Goal: Transaction & Acquisition: Purchase product/service

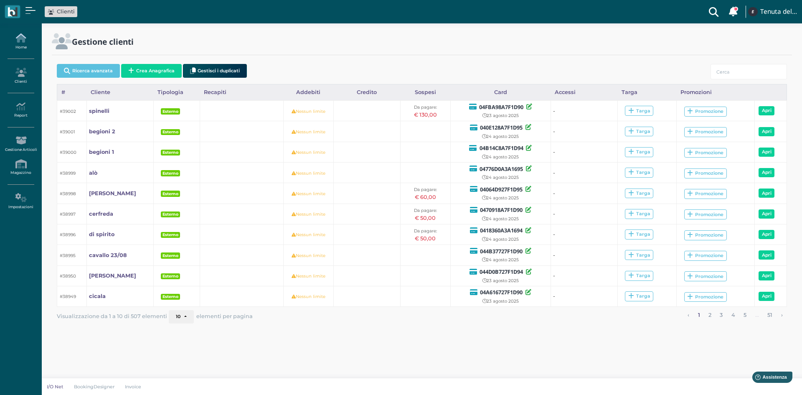
click at [33, 38] on icon at bounding box center [21, 37] width 36 height 9
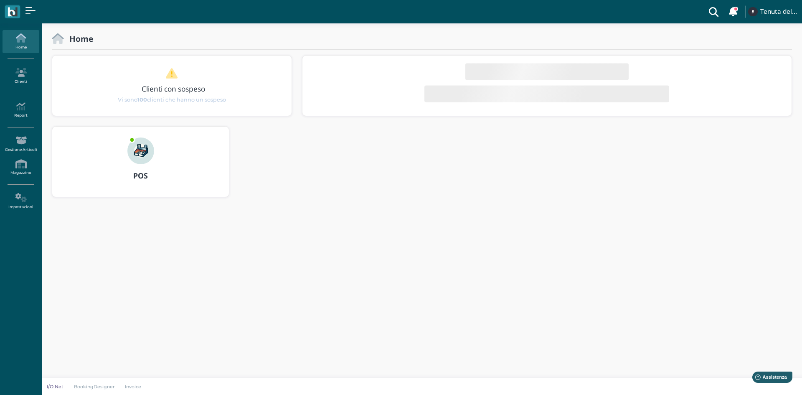
click at [118, 165] on div "POS" at bounding box center [140, 175] width 177 height 23
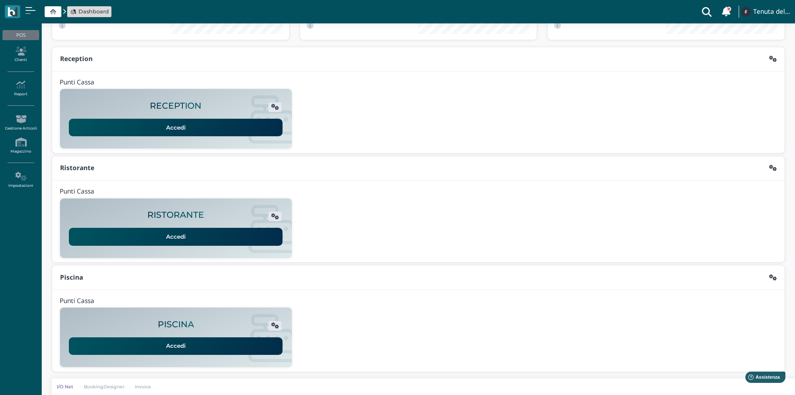
click at [180, 127] on link "Accedi" at bounding box center [176, 128] width 214 height 18
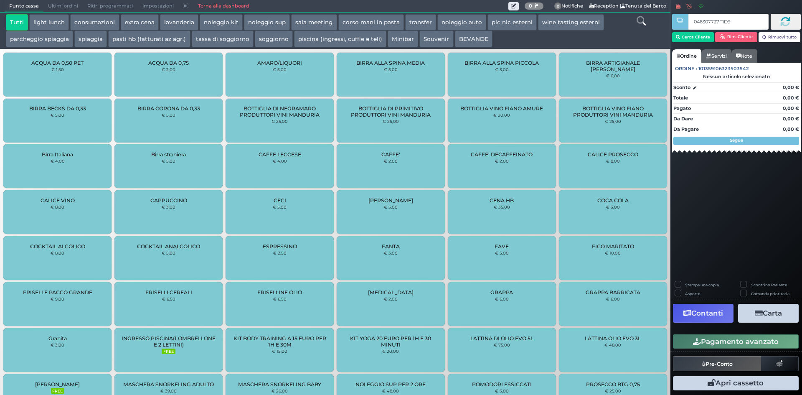
type input "046307727F1D94"
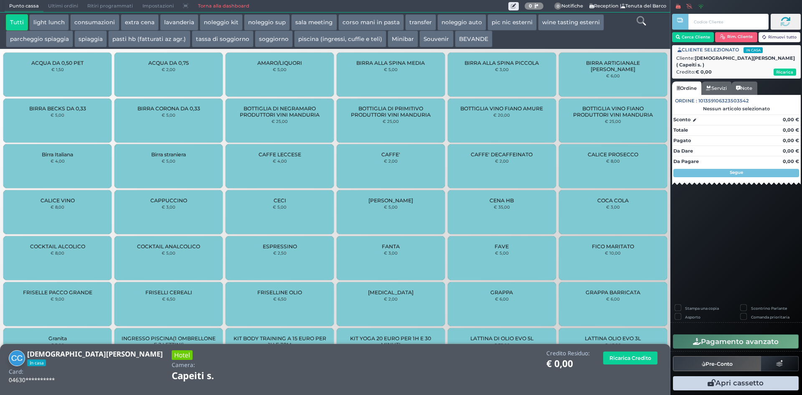
click at [56, 35] on button "parcheggio spiaggia" at bounding box center [39, 38] width 67 height 17
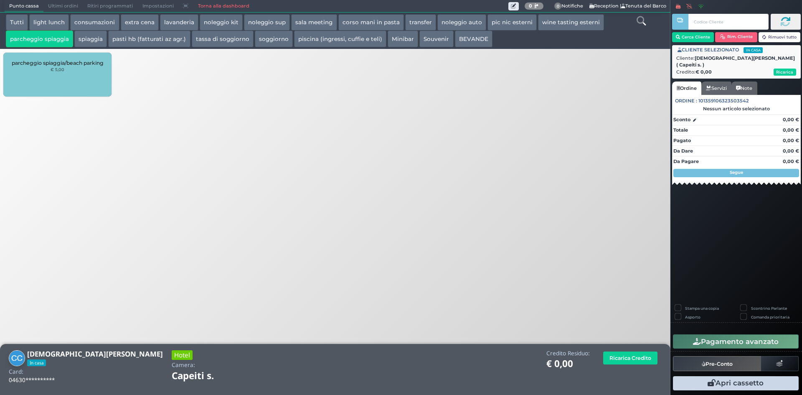
click at [73, 72] on div "parcheggio spiaggia/beach parking € 5,00" at bounding box center [57, 75] width 108 height 44
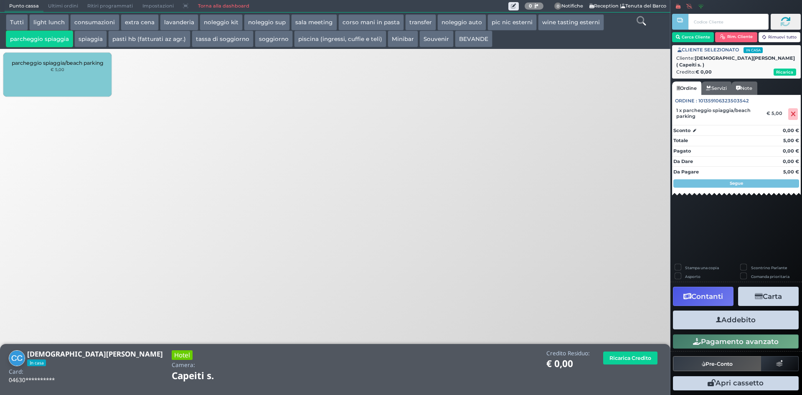
click at [759, 321] on button "Addebito" at bounding box center [736, 319] width 126 height 19
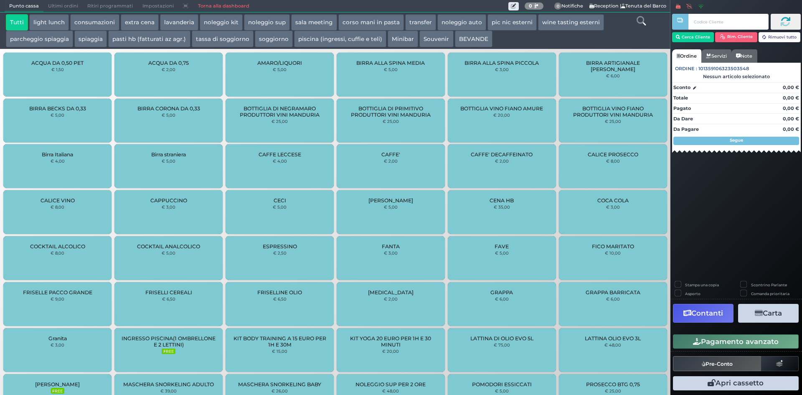
click at [222, 6] on link "Torna alla dashboard" at bounding box center [223, 6] width 61 height 12
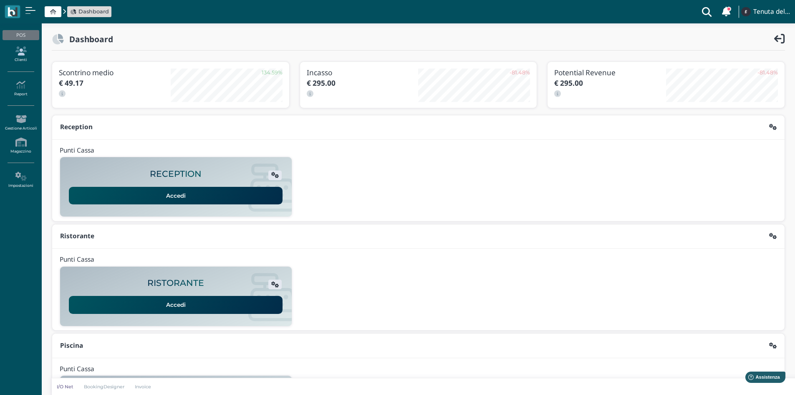
click at [23, 58] on link "Clienti" at bounding box center [21, 54] width 36 height 23
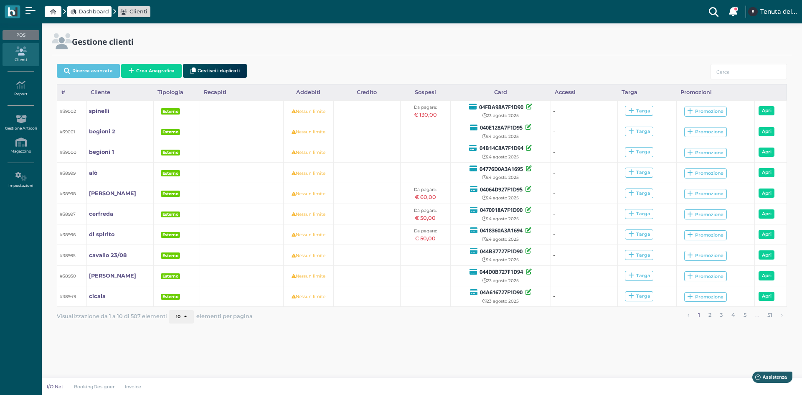
click at [139, 73] on button "Crea Anagrafica" at bounding box center [151, 71] width 61 height 14
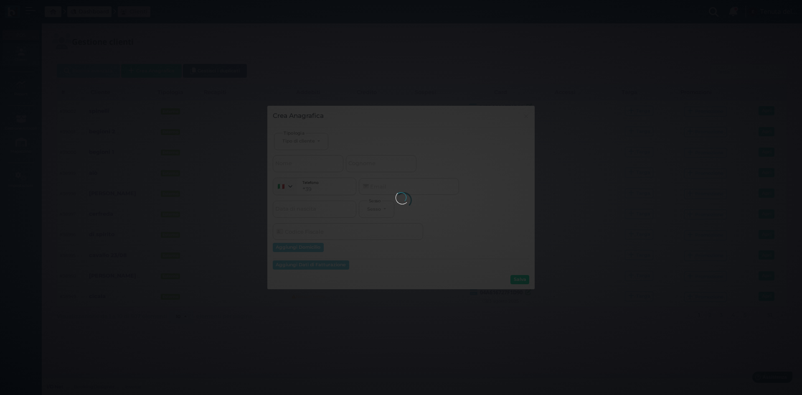
select select
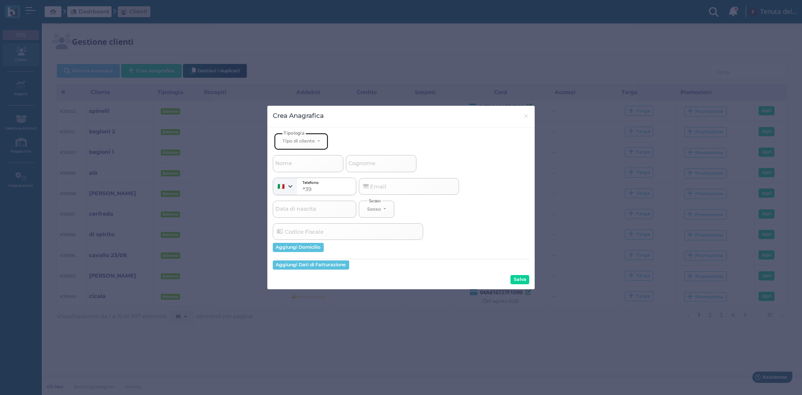
click at [316, 148] on button "Tipo di cliente" at bounding box center [301, 141] width 54 height 17
click at [311, 168] on link "Esterno" at bounding box center [314, 169] width 81 height 10
select select "[object Object]"
select select
click at [298, 166] on input "Nome" at bounding box center [308, 163] width 71 height 17
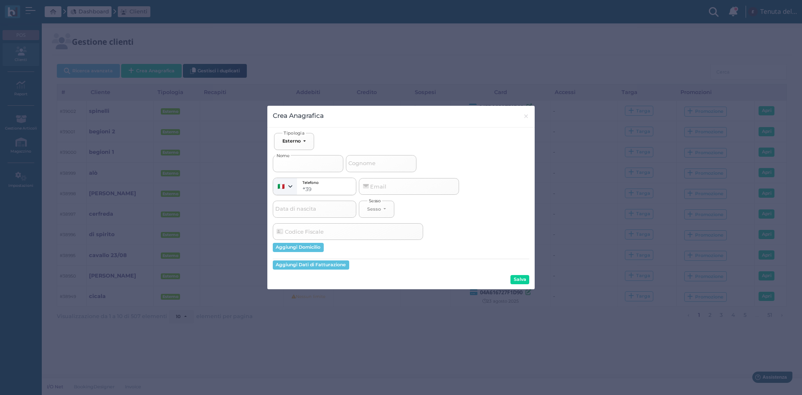
type input "G"
select select
type input "GI"
select select
type input "GIO"
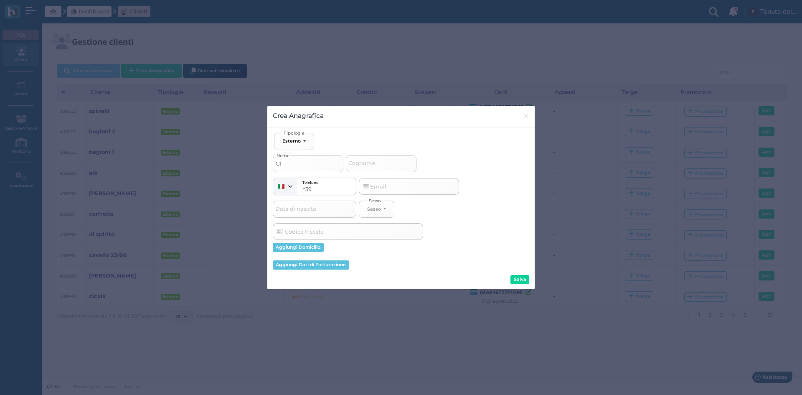
select select
type input "GIOR"
select select
type input "GIORG"
select select
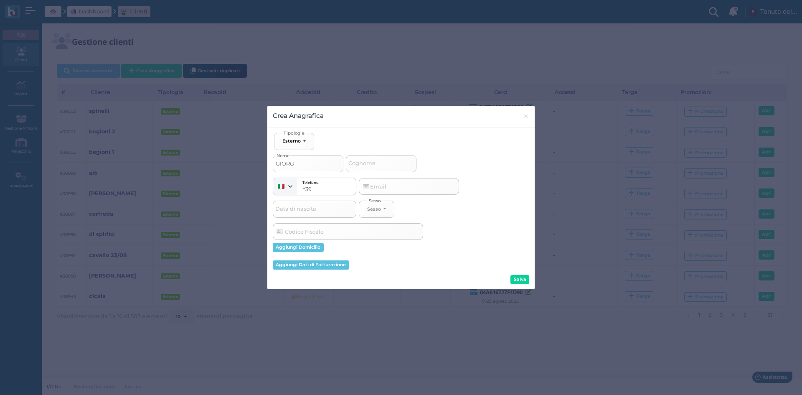
type input "GIORGI"
select select
type input "GIORGIA"
select select
type input "GIORGIA"
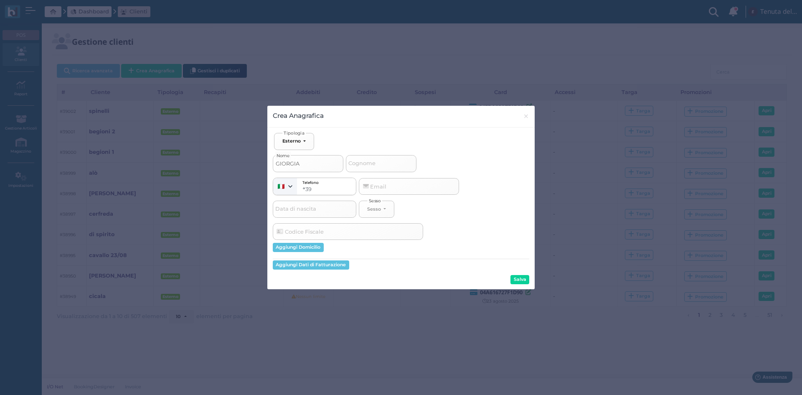
click at [370, 162] on span "Cognome" at bounding box center [362, 163] width 30 height 10
click at [370, 162] on input "Cognome" at bounding box center [381, 163] width 71 height 17
type input "L"
select select
type input "LE"
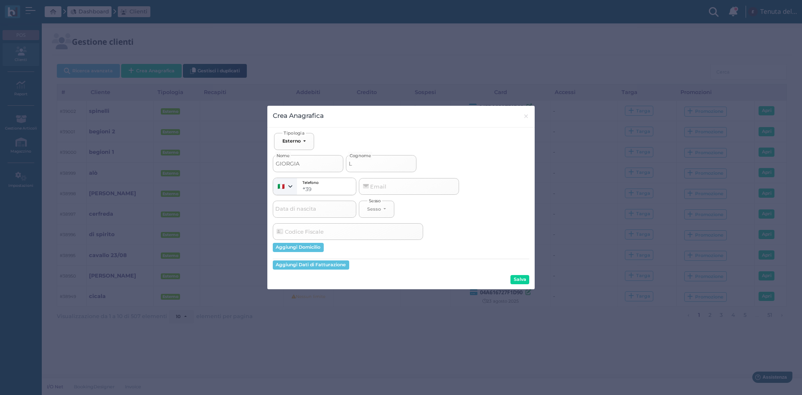
select select
type input "LEP"
select select
type input "LEPE"
select select
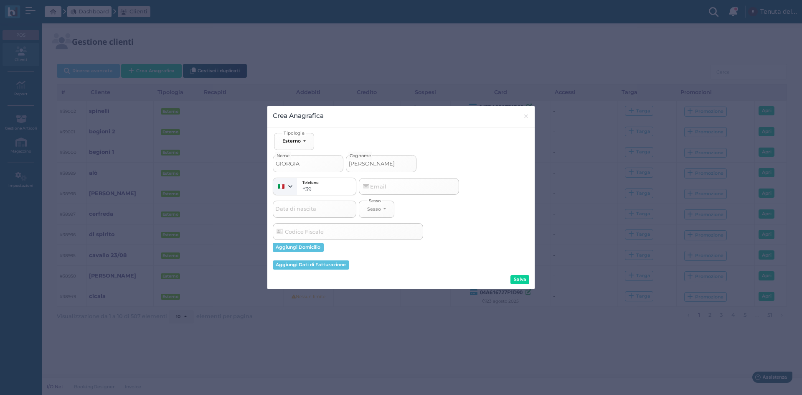
type input "LEPER"
select select
type input "LEPERE"
select select
type input "LEPERE"
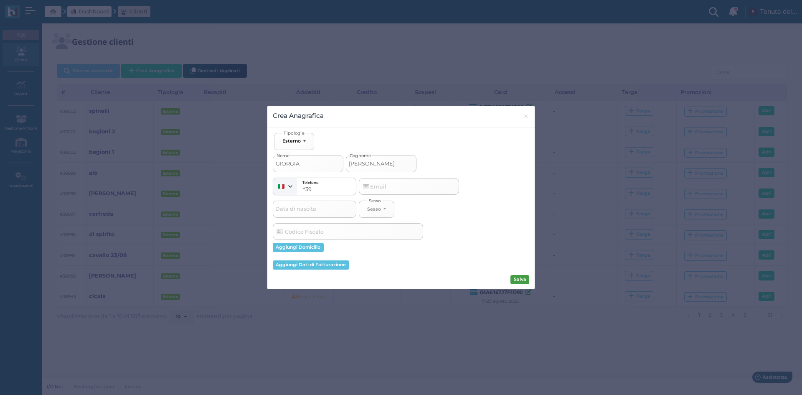
click at [523, 278] on button "Salva" at bounding box center [519, 279] width 19 height 9
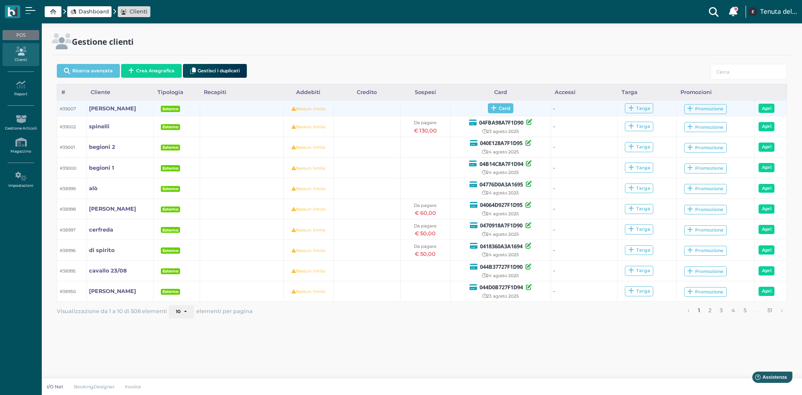
click at [501, 109] on span "Card" at bounding box center [500, 108] width 25 height 10
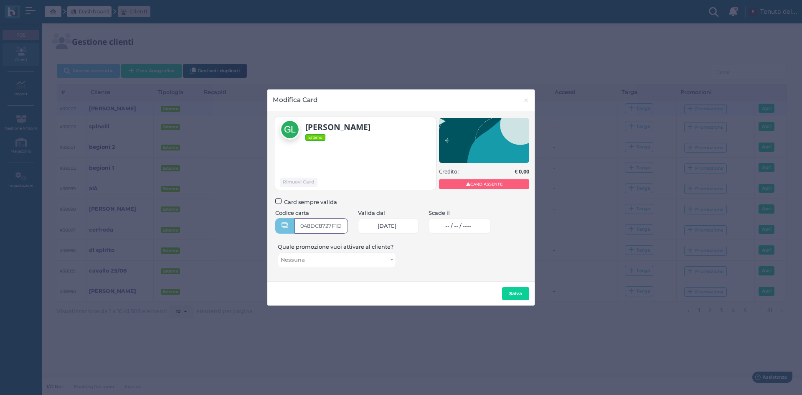
type input "048DC8727F1D90"
click at [458, 226] on span "-- / -- / ----" at bounding box center [458, 226] width 26 height 7
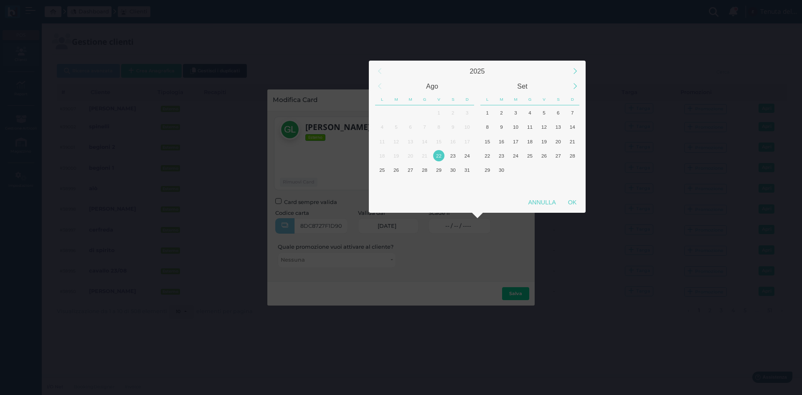
scroll to position [0, 0]
click at [448, 157] on div "23" at bounding box center [452, 155] width 11 height 11
click at [575, 203] on div "OK" at bounding box center [572, 202] width 21 height 15
type input "[DATE]"
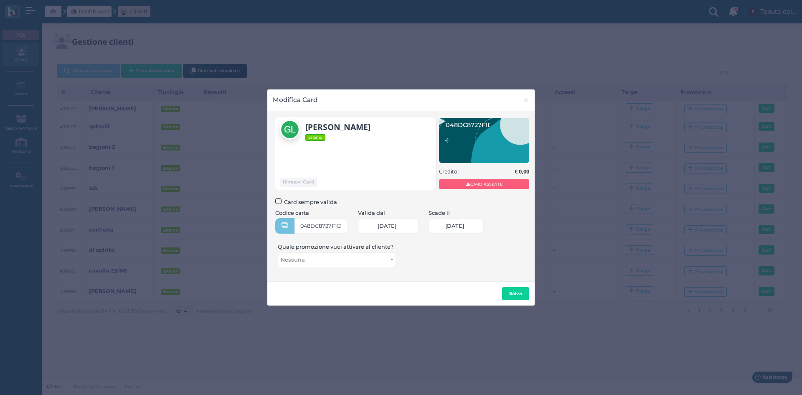
scroll to position [0, 35]
drag, startPoint x: 513, startPoint y: 296, endPoint x: 499, endPoint y: 287, distance: 16.7
click at [514, 296] on button "Salva" at bounding box center [515, 293] width 27 height 13
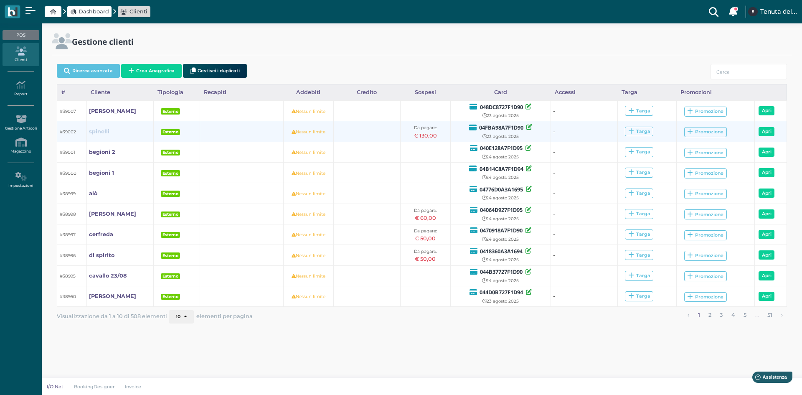
click at [102, 135] on link "spinelli" at bounding box center [99, 131] width 20 height 8
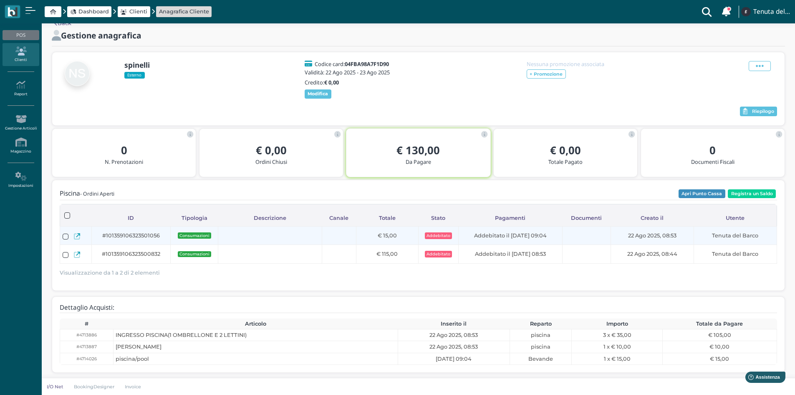
scroll to position [22, 0]
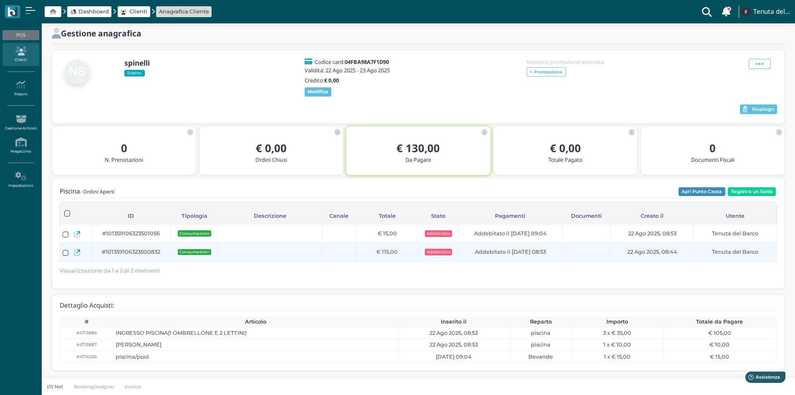
click at [78, 249] on icon at bounding box center [77, 252] width 6 height 6
click at [76, 254] on icon at bounding box center [77, 252] width 6 height 6
click at [74, 252] on icon at bounding box center [77, 252] width 6 height 6
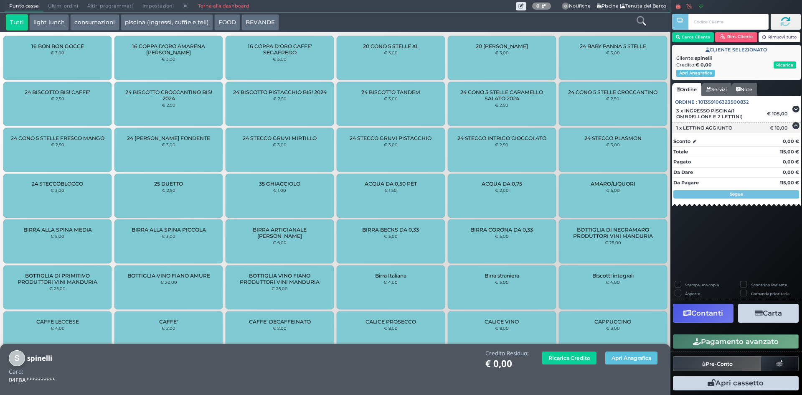
click at [798, 126] on icon at bounding box center [795, 126] width 7 height 0
click at [793, 109] on icon at bounding box center [795, 109] width 7 height 0
click at [768, 134] on div "Sconto 0,00 € Totale 115,00 € Pagato 0,00 € Da Dare 0,00 € Da Pagare 115,00 € S…" at bounding box center [736, 166] width 129 height 66
click at [760, 127] on div "1 x LETTINO AGGIUNTO" at bounding box center [720, 128] width 97 height 6
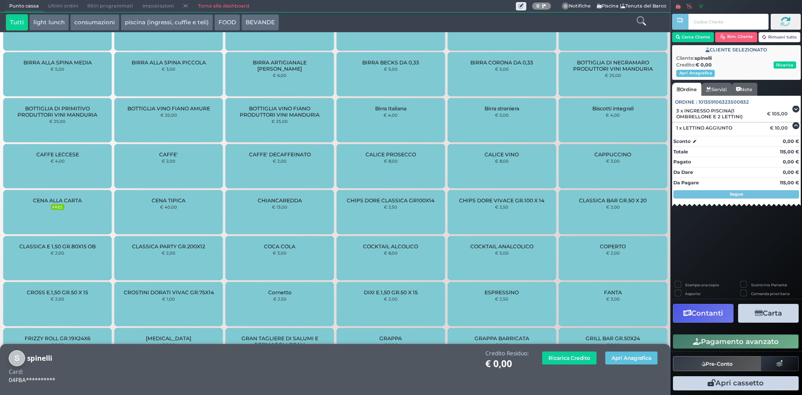
scroll to position [59, 0]
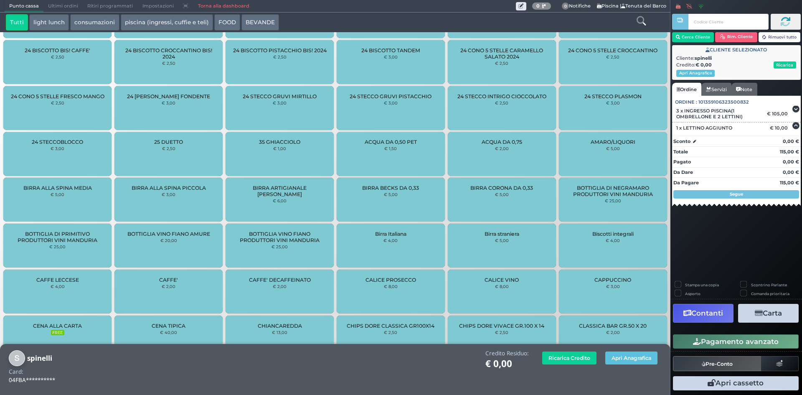
click at [787, 33] on button "Rimuovi tutto" at bounding box center [779, 37] width 42 height 10
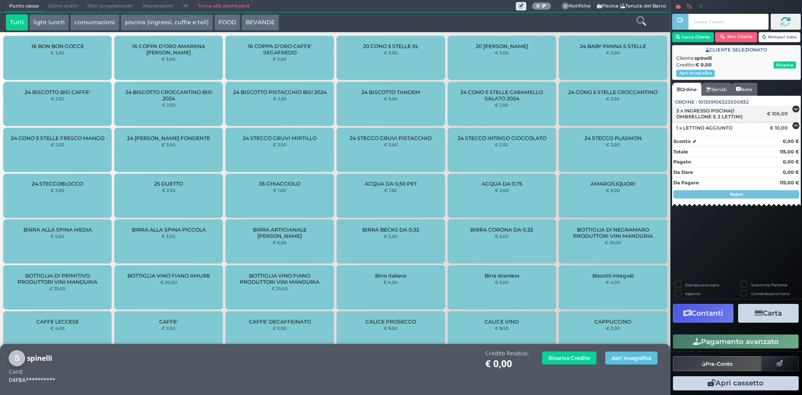
click at [713, 113] on span "3 x INGRESSO PISCINA(1 OMBRELLONE E 2 LETTINI)" at bounding box center [718, 114] width 85 height 12
click at [709, 128] on span "1 x LETTINO AGGIUNTO" at bounding box center [704, 128] width 56 height 6
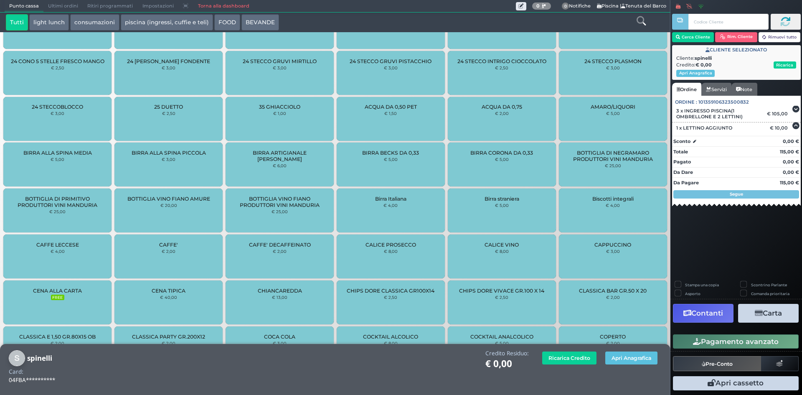
scroll to position [119, 0]
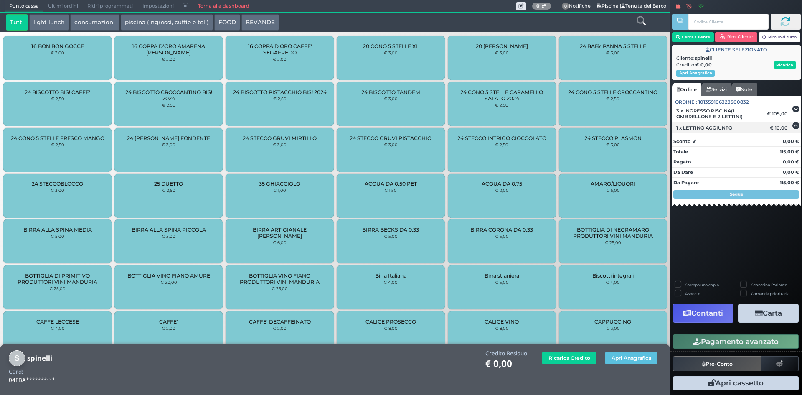
click at [700, 130] on span "1 x LETTINO AGGIUNTO" at bounding box center [704, 128] width 56 height 6
drag, startPoint x: 749, startPoint y: 126, endPoint x: 757, endPoint y: 125, distance: 7.9
click at [750, 126] on div "1 x LETTINO AGGIUNTO" at bounding box center [720, 128] width 97 height 6
drag, startPoint x: 770, startPoint y: 129, endPoint x: 739, endPoint y: 127, distance: 30.5
click at [739, 127] on div "1 x LETTINO AGGIUNTO" at bounding box center [720, 128] width 97 height 6
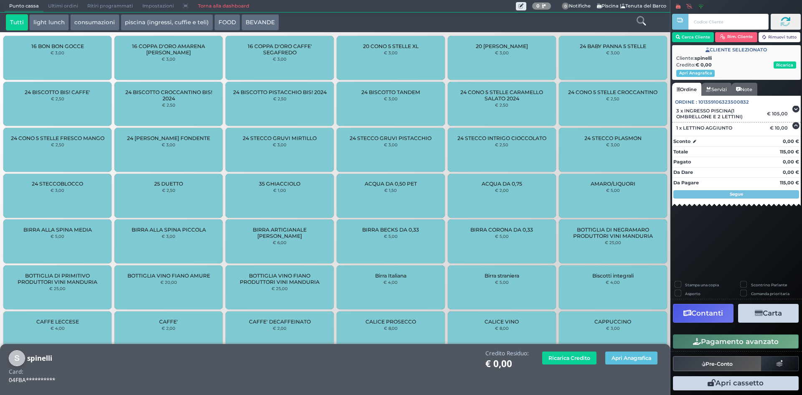
click at [752, 385] on button "Apri cassetto" at bounding box center [736, 383] width 126 height 14
click at [630, 361] on button "Apri Anagrafica" at bounding box center [631, 357] width 52 height 13
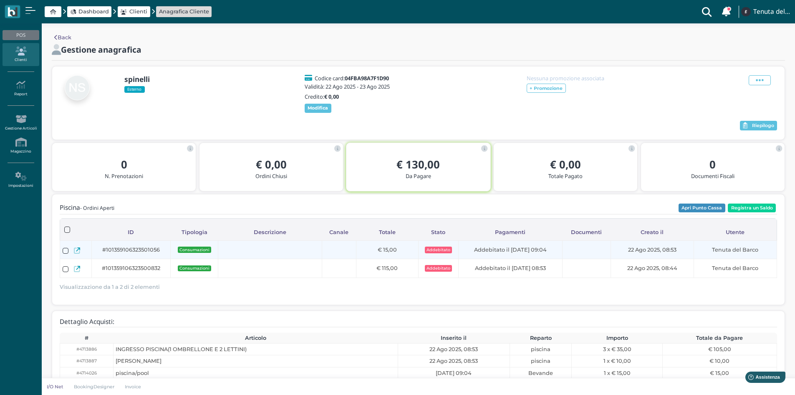
click at [488, 248] on td "Addebitato il [DATE] 09:04" at bounding box center [510, 249] width 104 height 19
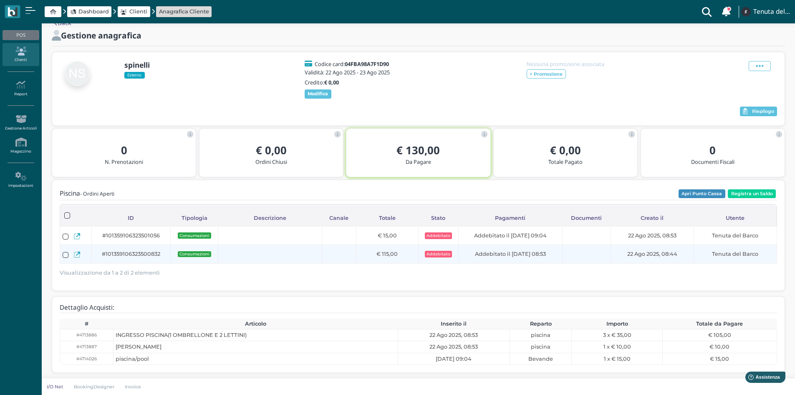
scroll to position [22, 0]
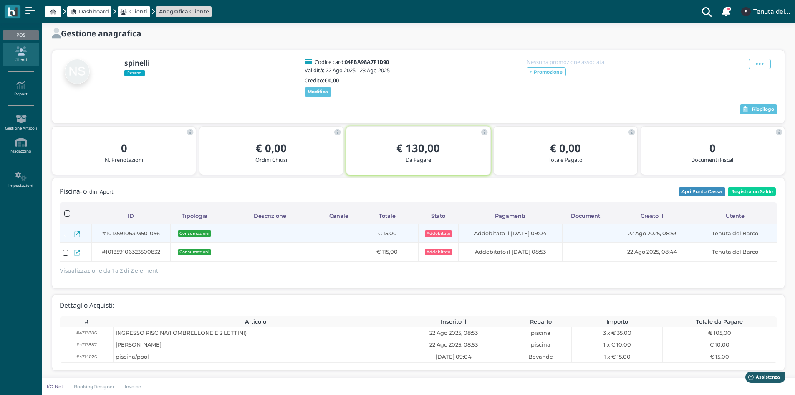
click at [74, 235] on icon at bounding box center [77, 234] width 6 height 6
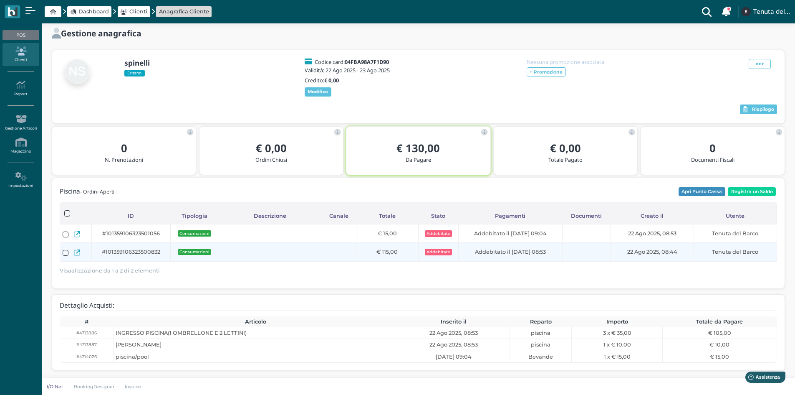
click at [80, 253] on icon at bounding box center [77, 252] width 6 height 6
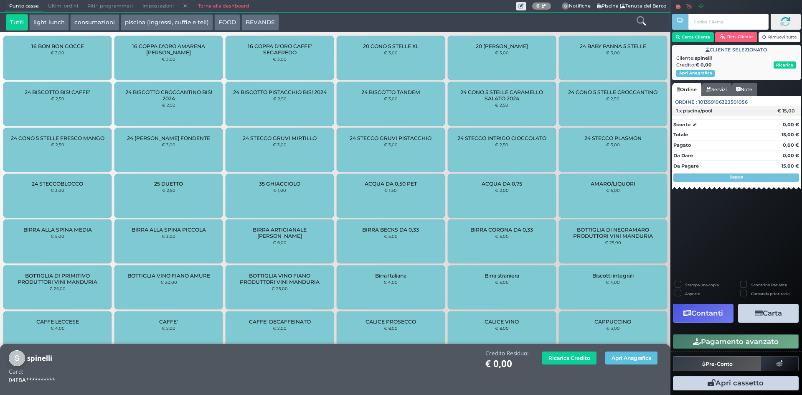
click at [708, 114] on div "1 x piscina/pool € 15,00" at bounding box center [736, 111] width 129 height 10
click at [699, 176] on div "Segue" at bounding box center [736, 177] width 126 height 8
click at [688, 110] on span "1 x piscina/pool" at bounding box center [694, 111] width 36 height 6
click at [693, 110] on span "1 x piscina/pool" at bounding box center [694, 111] width 36 height 6
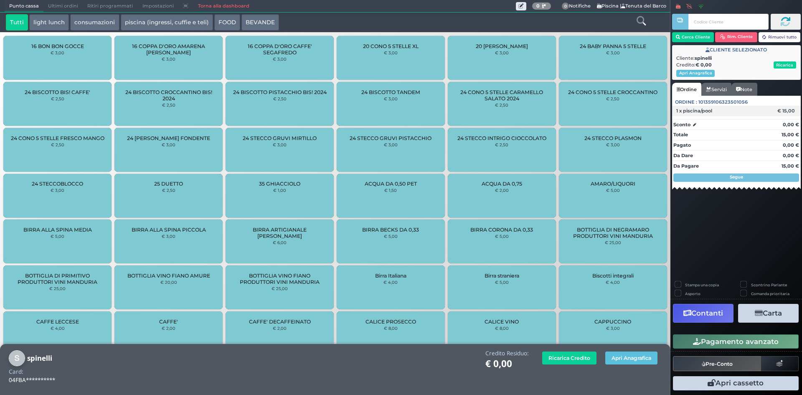
click at [784, 110] on div "€ 15,00" at bounding box center [787, 111] width 23 height 6
click at [787, 110] on div "€ 15,00" at bounding box center [787, 111] width 23 height 6
click at [695, 124] on icon at bounding box center [694, 124] width 3 height 0
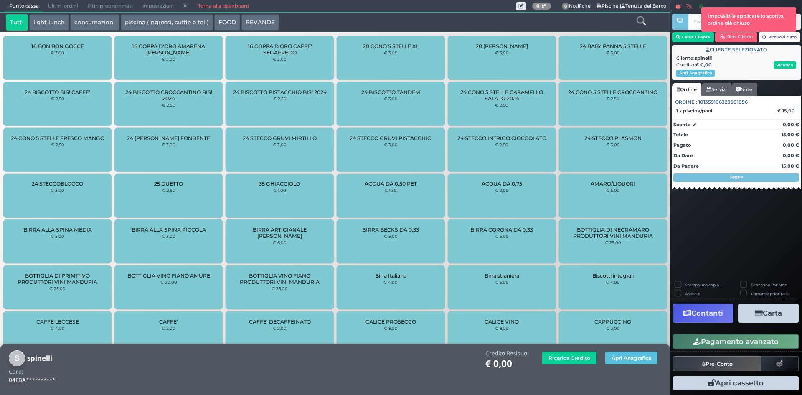
click at [695, 124] on icon at bounding box center [694, 124] width 3 height 0
click at [791, 135] on strong "15,00 €" at bounding box center [790, 135] width 18 height 6
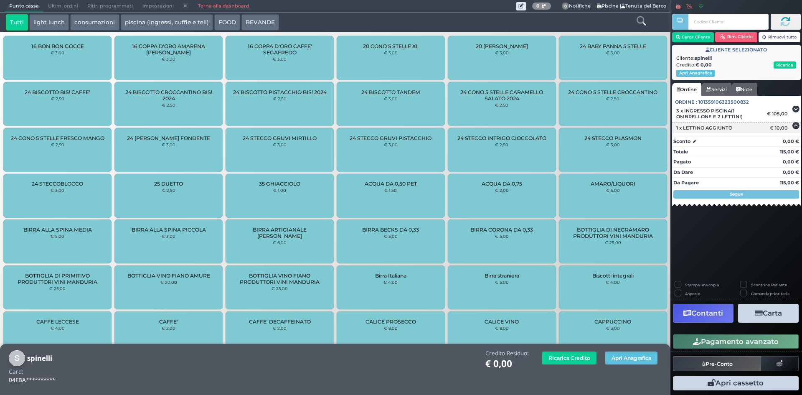
click at [762, 128] on div "1 x LETTINO AGGIUNTO" at bounding box center [720, 128] width 97 height 6
click at [720, 132] on div "1 x LETTINO AGGIUNTO € 10,00" at bounding box center [736, 127] width 129 height 11
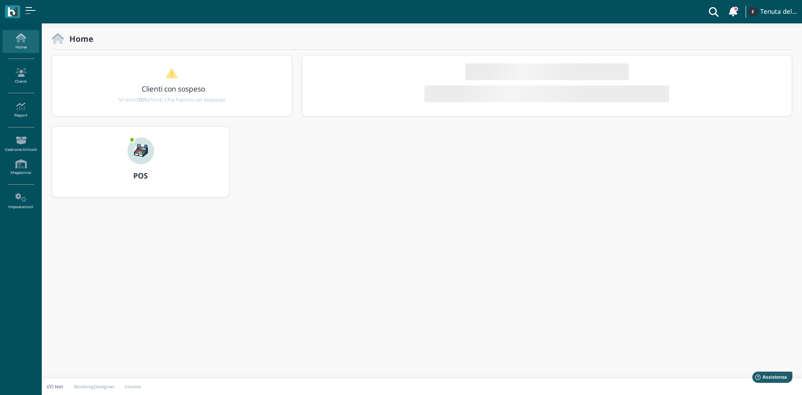
click at [150, 158] on img at bounding box center [140, 150] width 27 height 27
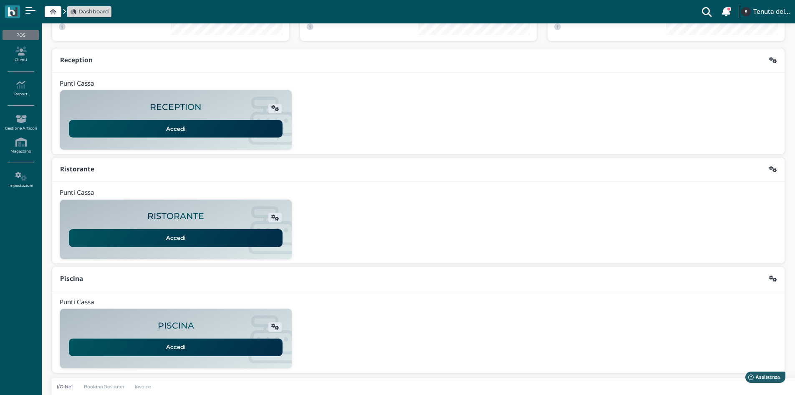
scroll to position [68, 0]
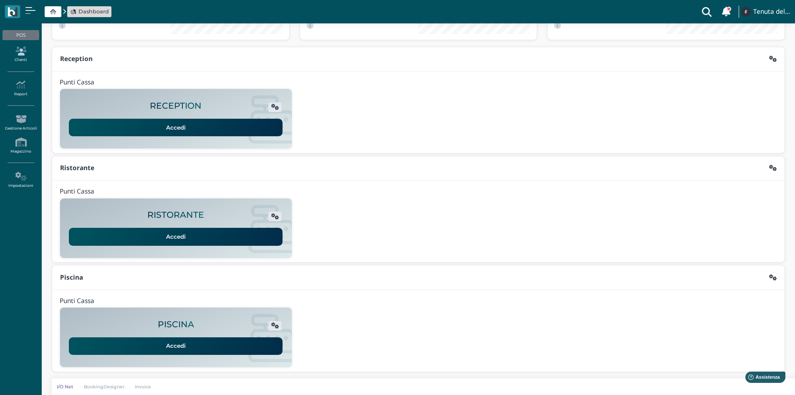
click at [25, 56] on link "Clienti" at bounding box center [21, 54] width 36 height 23
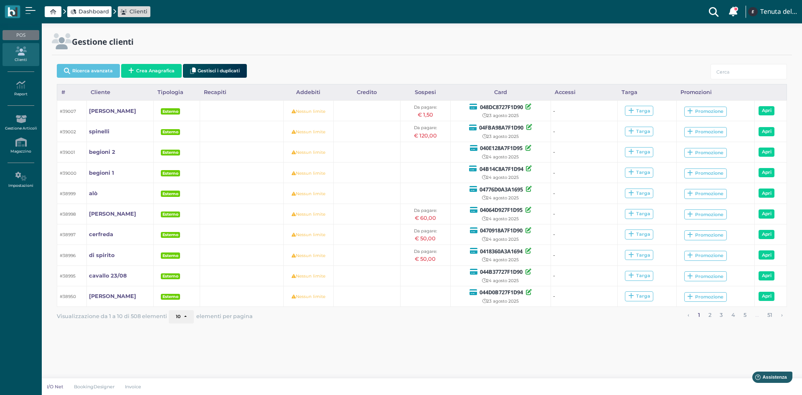
click at [156, 72] on button "Crea Anagrafica" at bounding box center [151, 71] width 61 height 14
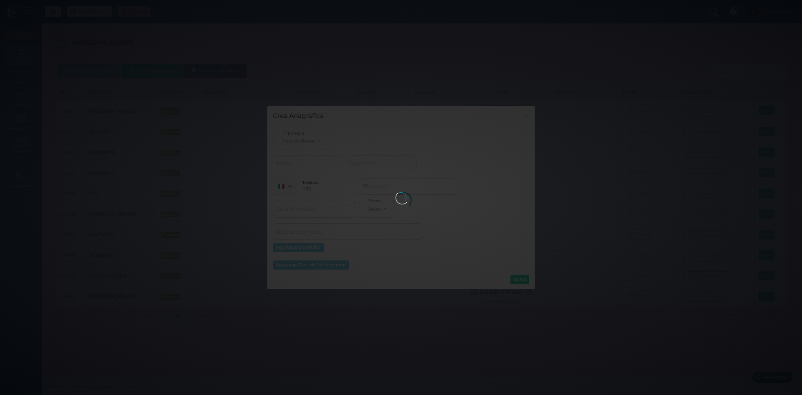
select select
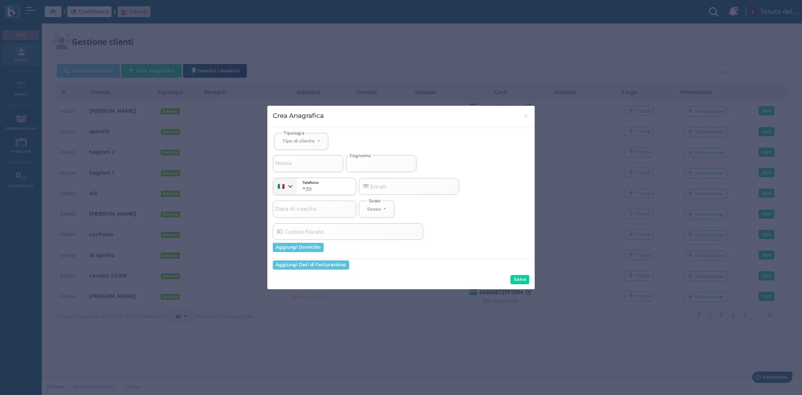
click at [363, 170] on input "Cognome" at bounding box center [381, 163] width 71 height 17
click at [319, 140] on button "Tipo di cliente" at bounding box center [301, 141] width 54 height 17
click at [309, 166] on link "Esterno" at bounding box center [314, 169] width 81 height 10
select select "[object Object]"
select select
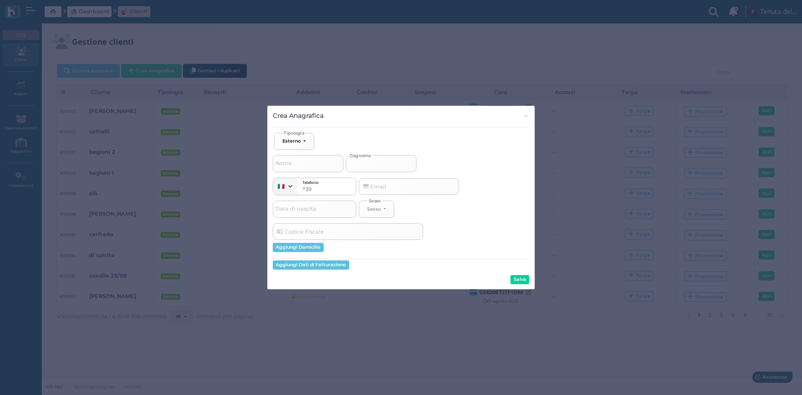
click at [386, 162] on input "Cognome" at bounding box center [381, 163] width 71 height 17
type input "c"
select select
type input "co"
select select
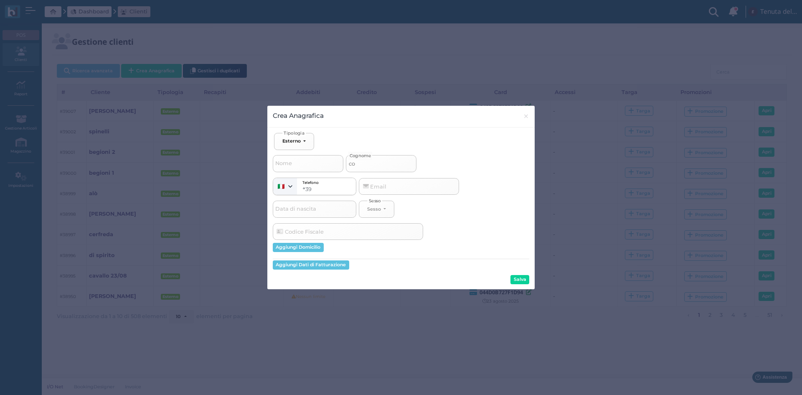
type input "cos"
select select
type input "cost"
select select
type input "costo"
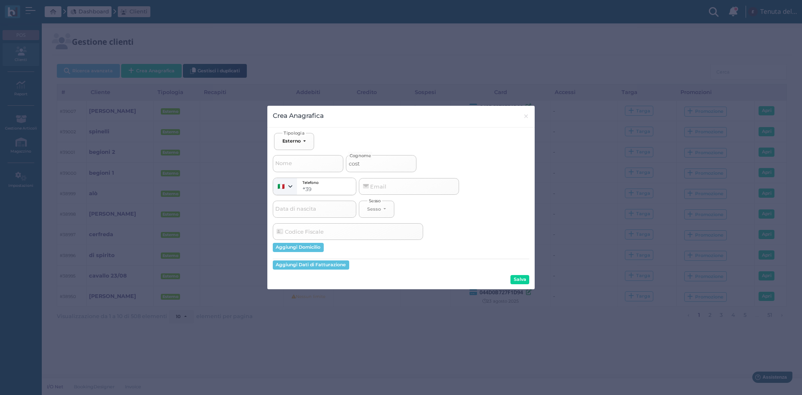
select select
type input "coston"
select select
type input "costone"
select select
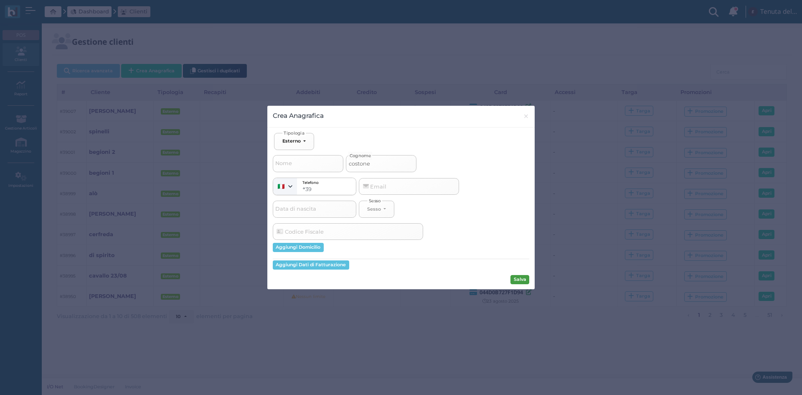
type input "costone"
click at [519, 280] on button "Salva" at bounding box center [519, 279] width 19 height 9
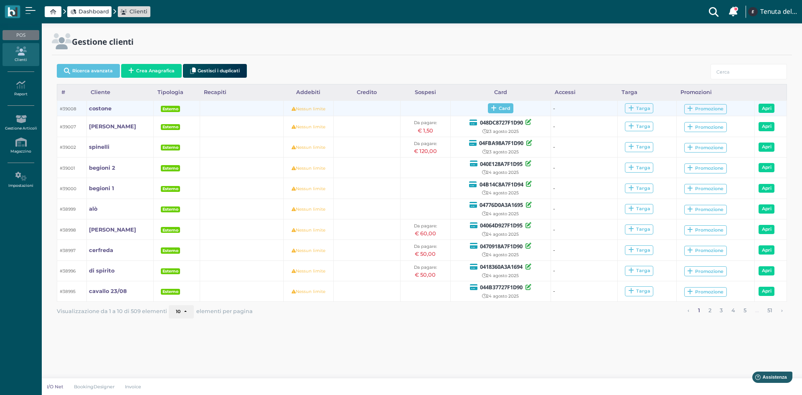
click at [496, 110] on span "Card" at bounding box center [500, 108] width 25 height 10
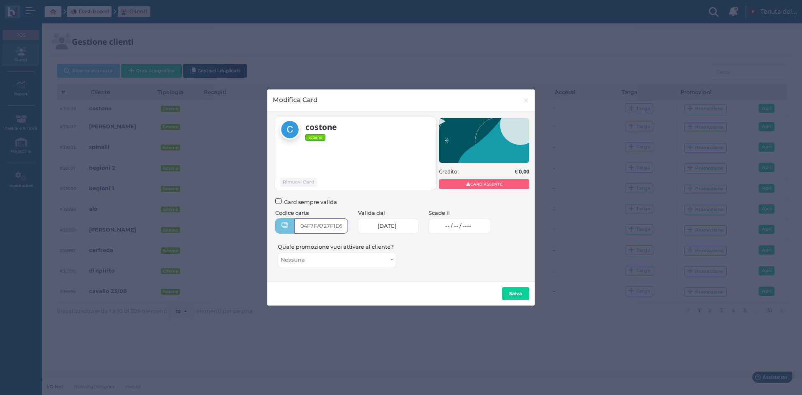
type input "04F7FA727F1D90"
click at [461, 228] on span "-- / -- / ----" at bounding box center [458, 226] width 26 height 7
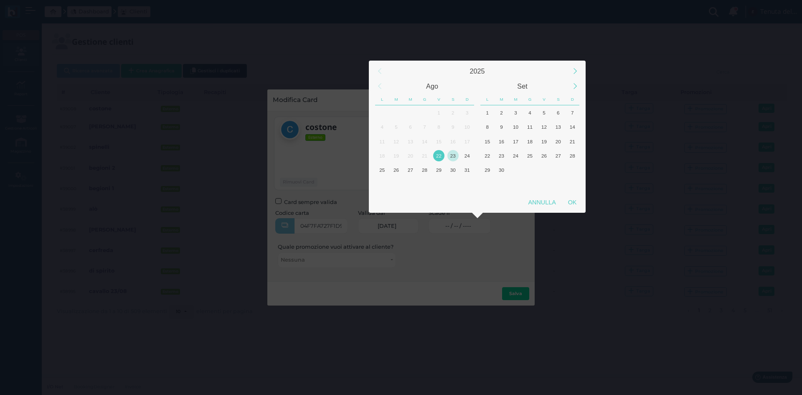
click at [451, 154] on div "23" at bounding box center [452, 155] width 11 height 11
click at [575, 205] on div "OK" at bounding box center [572, 202] width 21 height 15
type input "23/08/2025"
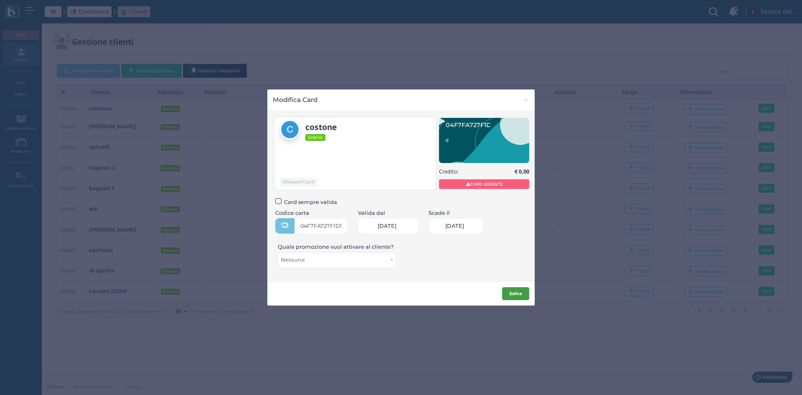
click at [514, 287] on button "Salva" at bounding box center [515, 293] width 27 height 13
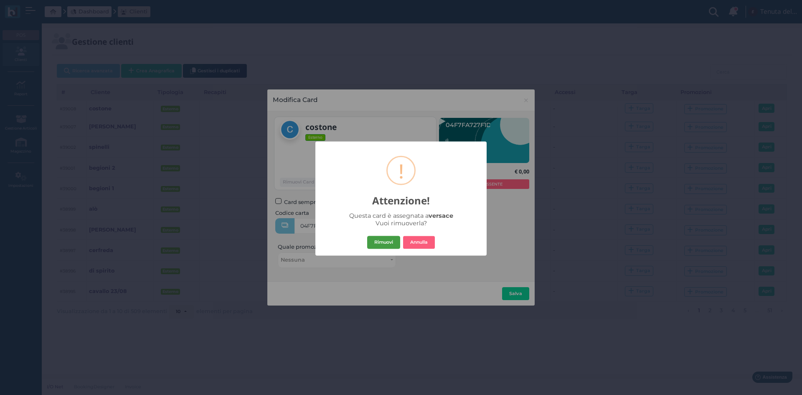
click at [392, 247] on button "Rimuovi" at bounding box center [383, 241] width 33 height 13
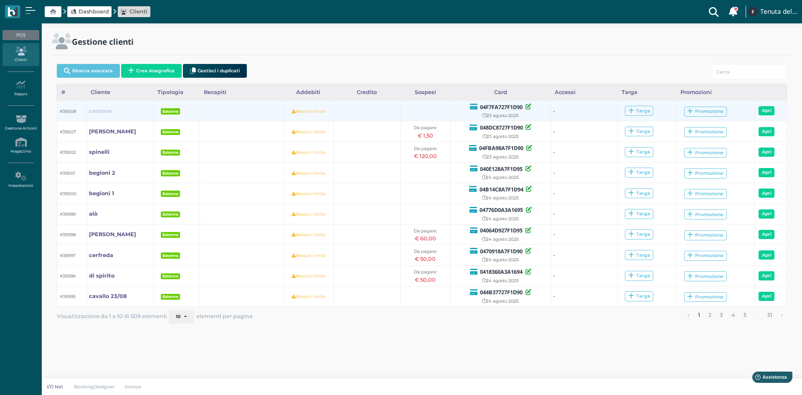
click at [102, 111] on b "costone" at bounding box center [100, 111] width 23 height 6
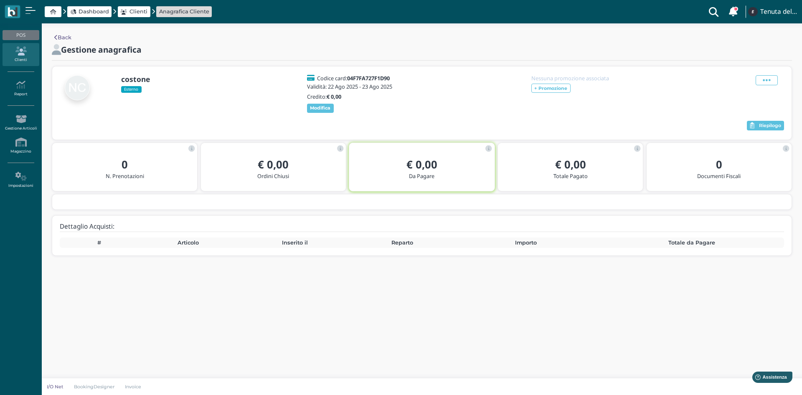
click at [382, 78] on b "04F7FA727F1D90" at bounding box center [368, 78] width 43 height 8
copy b "04F7FA727F1D90"
click at [77, 14] on link "Dashboard" at bounding box center [89, 12] width 39 height 8
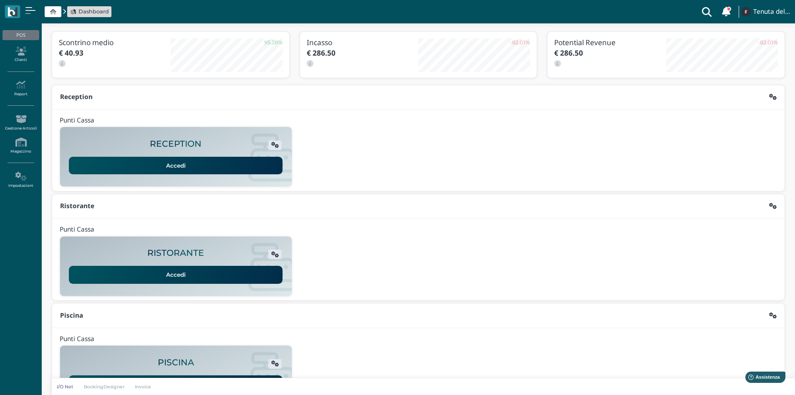
scroll to position [68, 0]
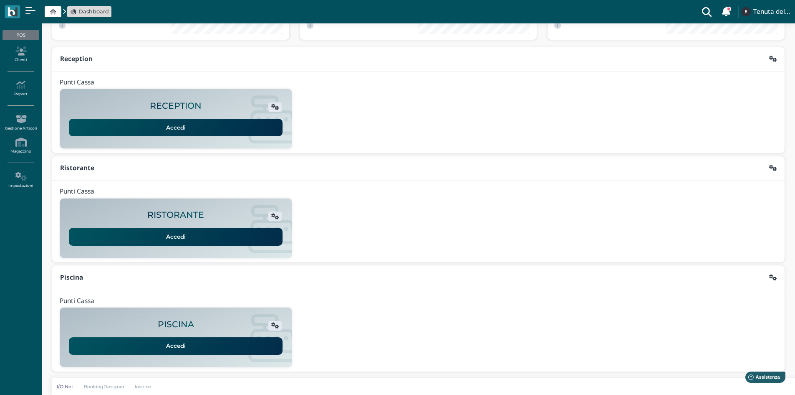
click at [167, 347] on link "Accedi" at bounding box center [176, 346] width 214 height 18
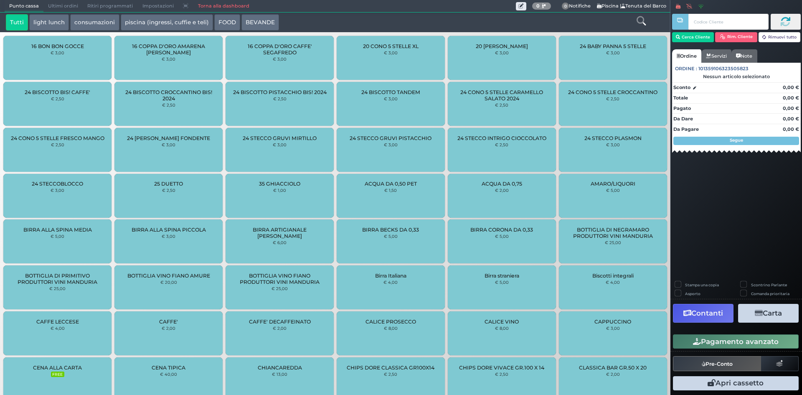
click at [709, 23] on input "text" at bounding box center [728, 22] width 80 height 16
type input "04F7FA727F1D90"
click at [785, 24] on icon at bounding box center [785, 22] width 10 height 10
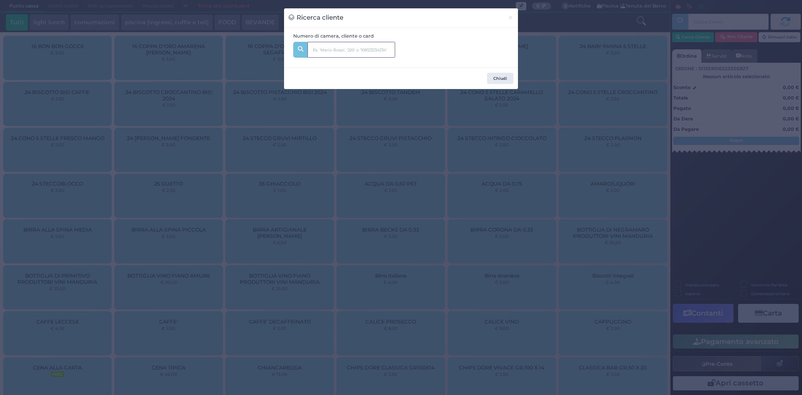
click at [344, 50] on input "text" at bounding box center [351, 50] width 88 height 16
paste input "04F7FA727F1D90"
type input "04F7FA727F1D90"
click at [363, 65] on span "costone Dal:" at bounding box center [369, 72] width 122 height 17
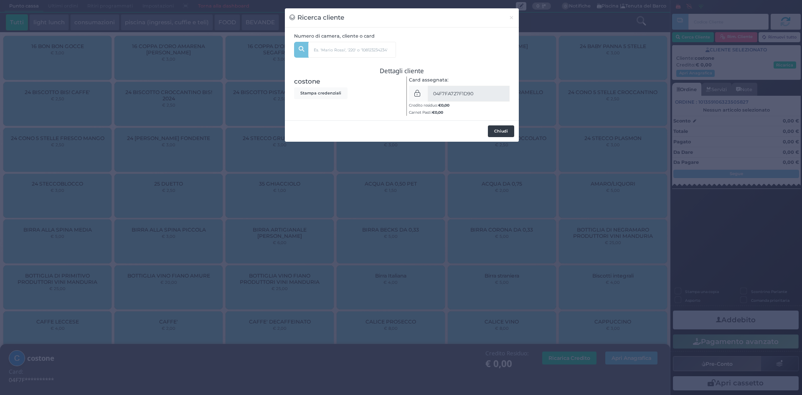
click at [503, 130] on button "Chiudi" at bounding box center [501, 131] width 26 height 12
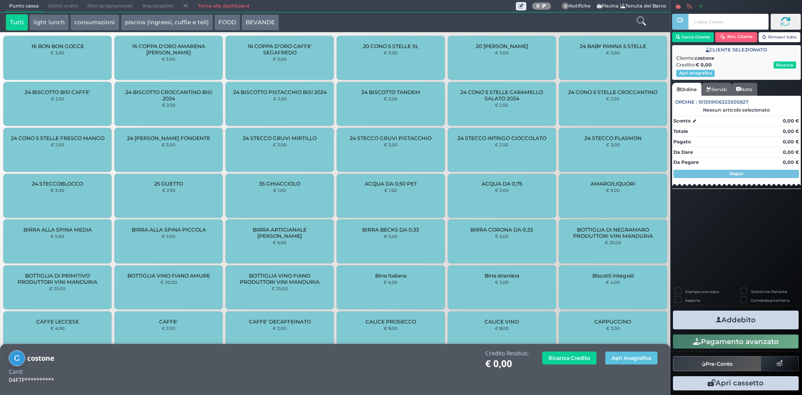
click at [134, 23] on button "piscina (ingressi, cuffie e teli)" at bounding box center [167, 22] width 92 height 17
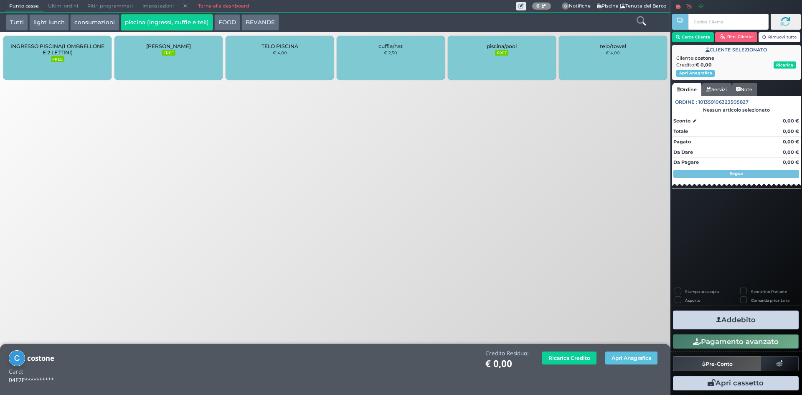
click at [53, 63] on div "INGRESSO PISCINA(1 OMBRELLONE E 2 LETTINI) FREE" at bounding box center [57, 58] width 108 height 44
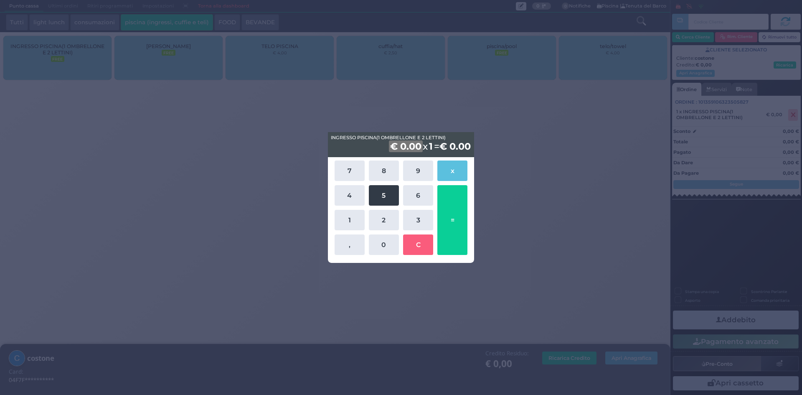
drag, startPoint x: 416, startPoint y: 225, endPoint x: 394, endPoint y: 202, distance: 31.9
click at [415, 223] on button "3" at bounding box center [418, 220] width 30 height 20
click at [387, 194] on button "5" at bounding box center [384, 195] width 30 height 20
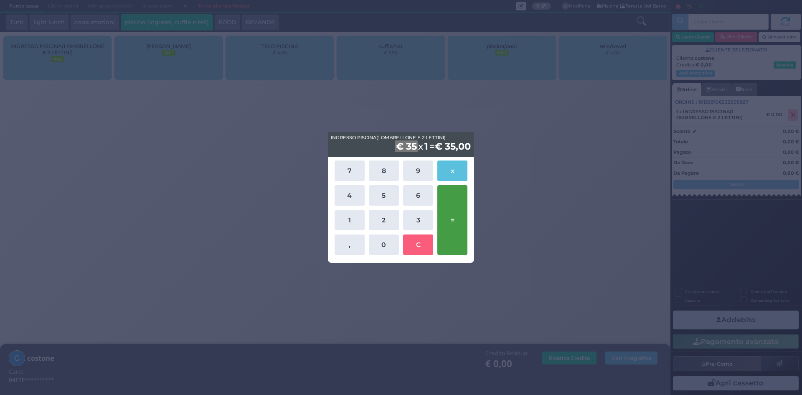
click at [452, 218] on button "=" at bounding box center [452, 220] width 30 height 70
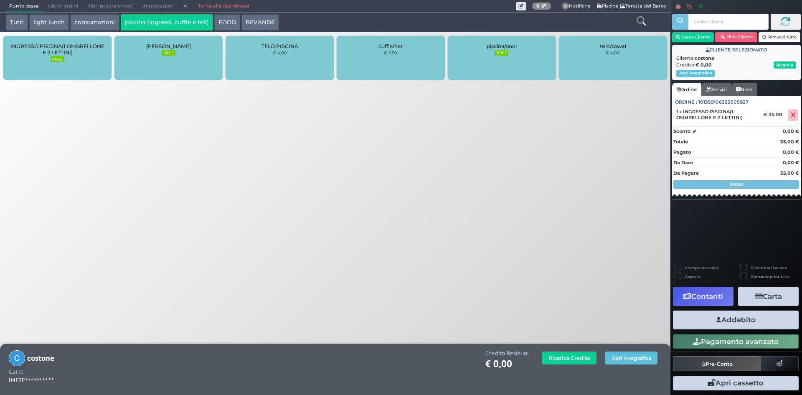
click at [736, 324] on button "Addebito" at bounding box center [736, 319] width 126 height 19
